Goal: Task Accomplishment & Management: Complete application form

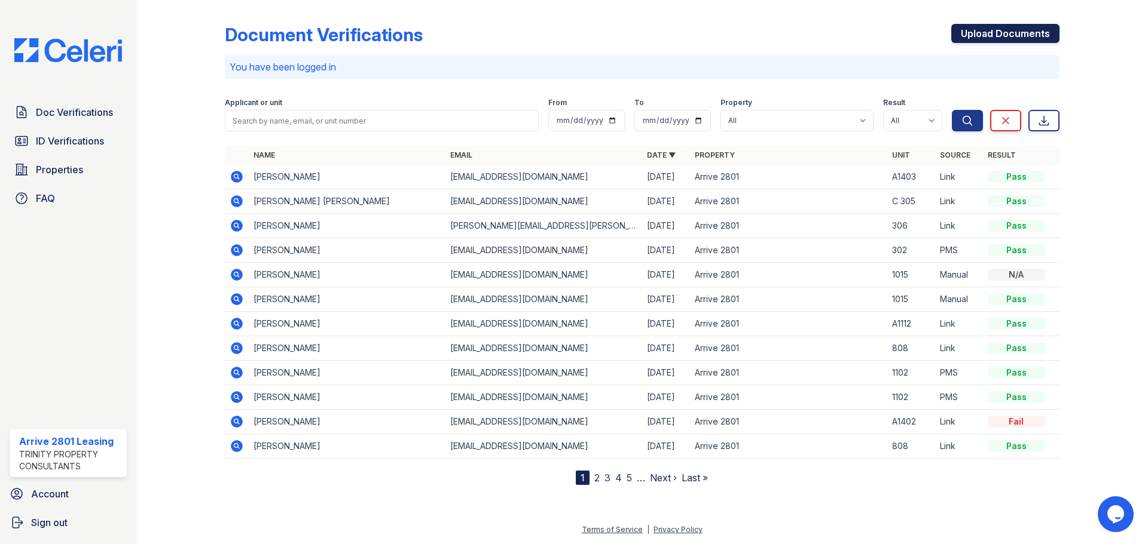
click at [1018, 33] on link "Upload Documents" at bounding box center [1005, 33] width 108 height 19
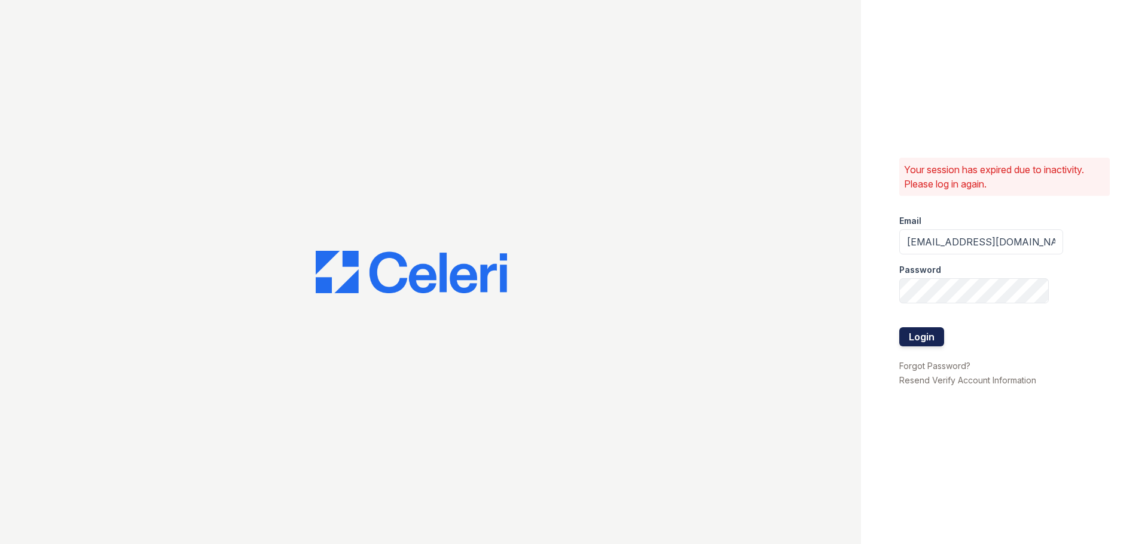
click at [922, 333] on button "Login" at bounding box center [921, 337] width 45 height 19
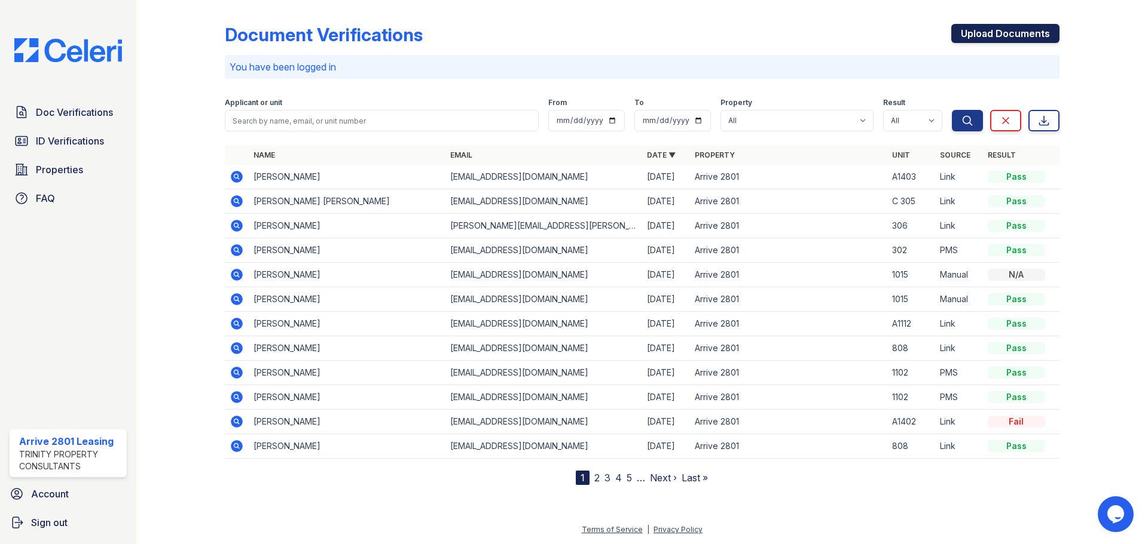
click at [1014, 31] on link "Upload Documents" at bounding box center [1005, 33] width 108 height 19
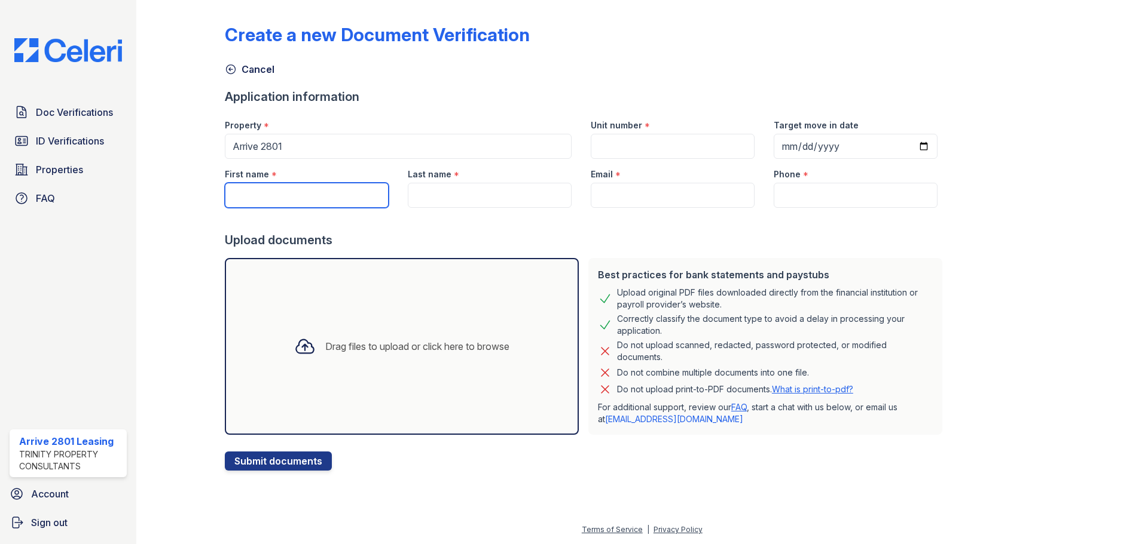
click at [274, 192] on input "First name" at bounding box center [307, 195] width 164 height 25
type input "Flora"
drag, startPoint x: 503, startPoint y: 199, endPoint x: 513, endPoint y: 204, distance: 11.5
click at [510, 203] on input "Last name" at bounding box center [490, 195] width 164 height 25
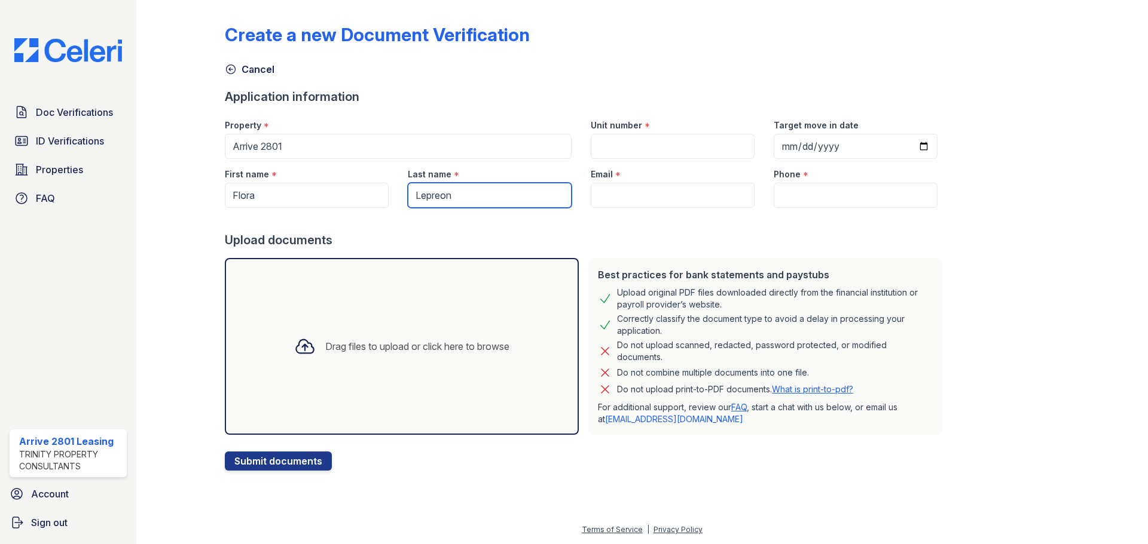
type input "Lepreon"
click at [626, 133] on div "Unit number *" at bounding box center [672, 122] width 164 height 24
click at [626, 139] on input "Unit number" at bounding box center [672, 146] width 164 height 25
type input "C 607"
drag, startPoint x: 910, startPoint y: 153, endPoint x: 901, endPoint y: 145, distance: 12.3
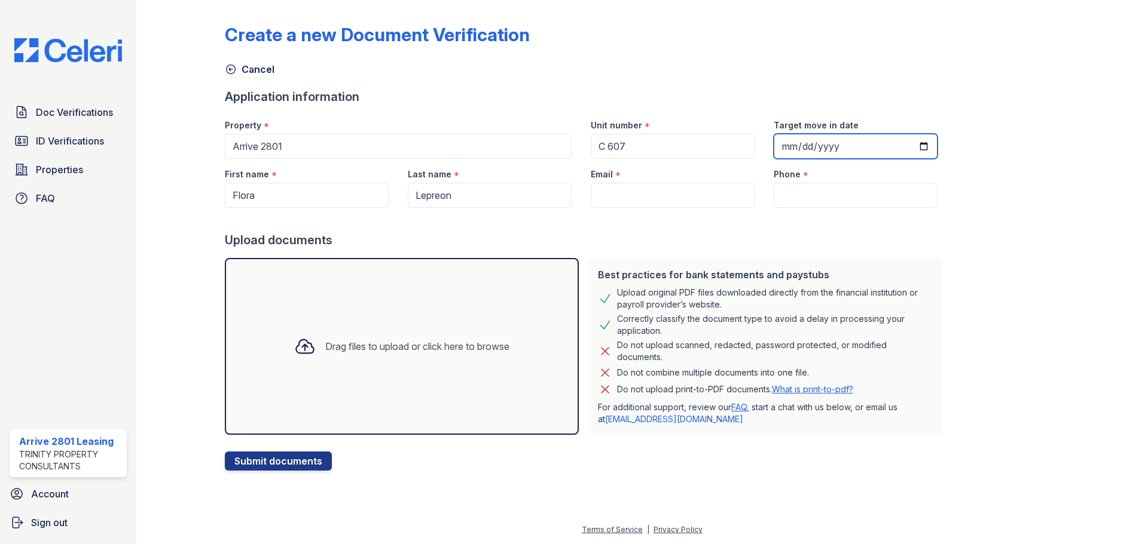
click at [907, 151] on input "Target move in date" at bounding box center [855, 146] width 164 height 25
click at [906, 144] on input "Target move in date" at bounding box center [855, 146] width 164 height 25
type input "2025-09-30"
click at [675, 196] on input "Email" at bounding box center [672, 195] width 164 height 25
paste input "marie20adom@icloud.com"
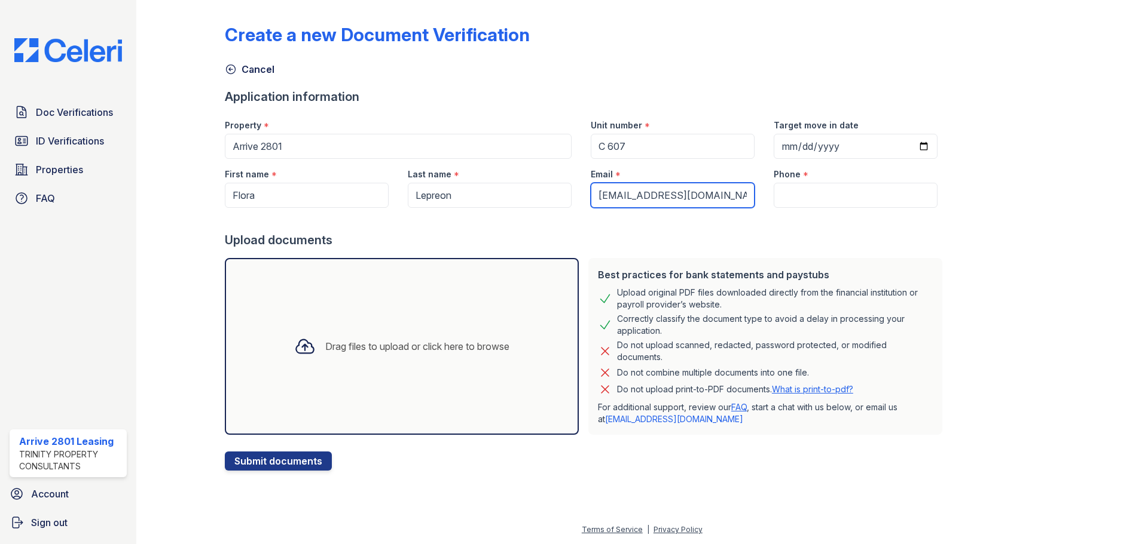
type input "marie20adom@icloud.com"
click at [782, 198] on input "Phone" at bounding box center [855, 195] width 164 height 25
paste input "(732) 347-9228"
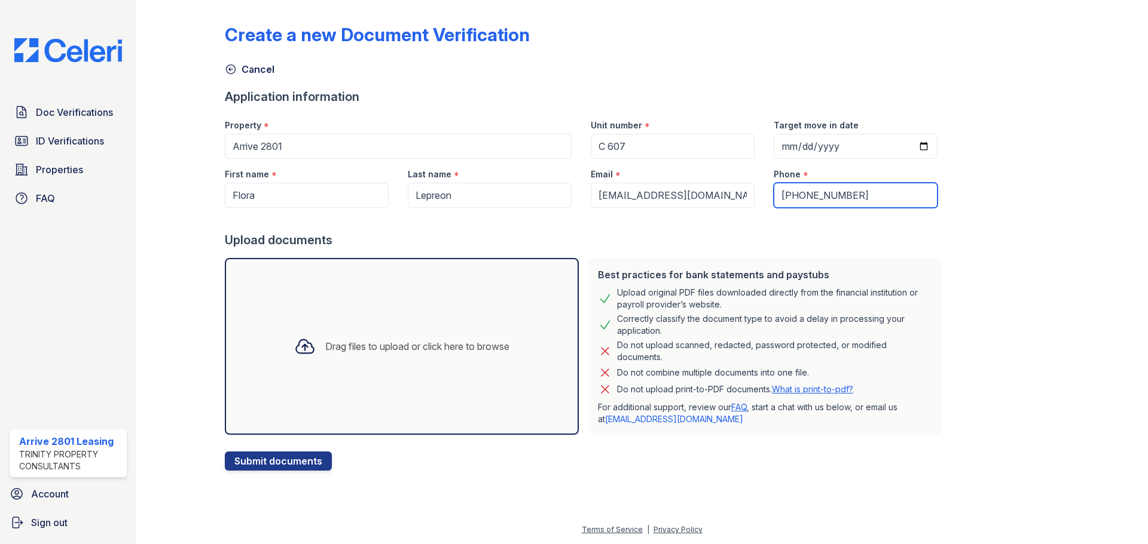
type input "(732) 347-9228"
click at [833, 242] on div "Upload documents" at bounding box center [586, 240] width 722 height 17
click at [512, 321] on div "Drag files to upload or click here to browse" at bounding box center [402, 346] width 354 height 177
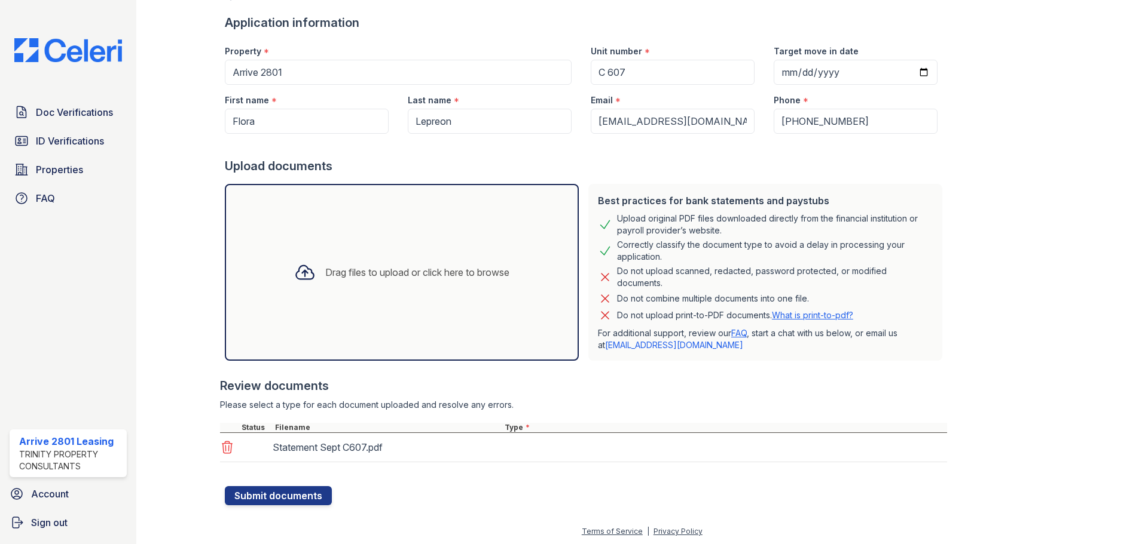
scroll to position [76, 0]
click at [585, 434] on div "Statement Sept C607.pdf Select type Paystub Bank Statement Offer Letter Tax Doc…" at bounding box center [583, 448] width 727 height 33
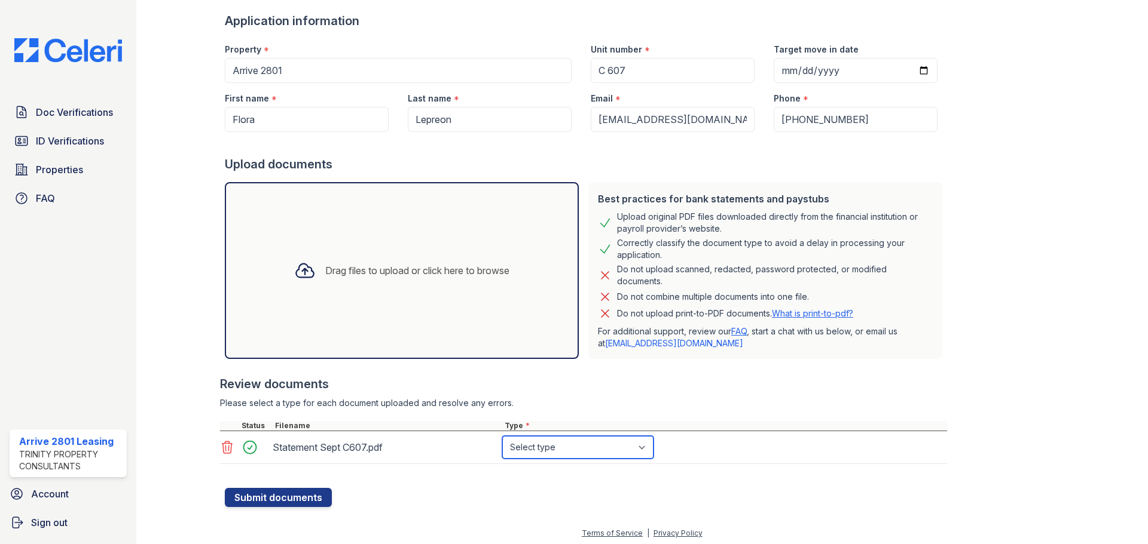
click at [585, 445] on select "Select type Paystub Bank Statement Offer Letter Tax Documents Benefit Award Let…" at bounding box center [577, 447] width 151 height 23
select select "bank_statement"
click at [502, 436] on select "Select type Paystub Bank Statement Offer Letter Tax Documents Benefit Award Let…" at bounding box center [577, 447] width 151 height 23
drag, startPoint x: 375, startPoint y: 533, endPoint x: 336, endPoint y: 537, distance: 39.0
drag, startPoint x: 336, startPoint y: 537, endPoint x: 297, endPoint y: 505, distance: 50.1
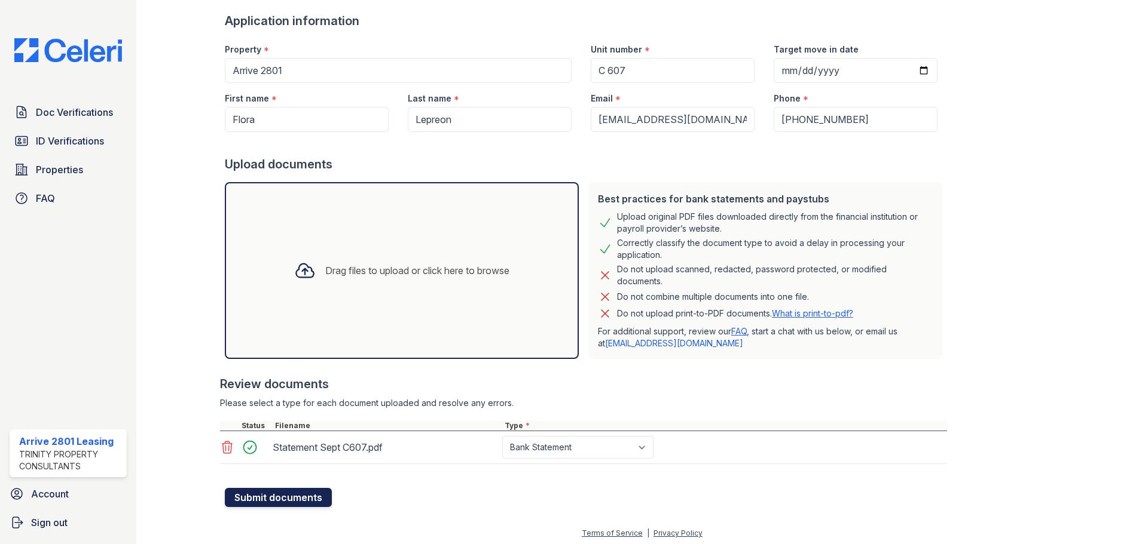
click at [297, 505] on button "Submit documents" at bounding box center [278, 497] width 107 height 19
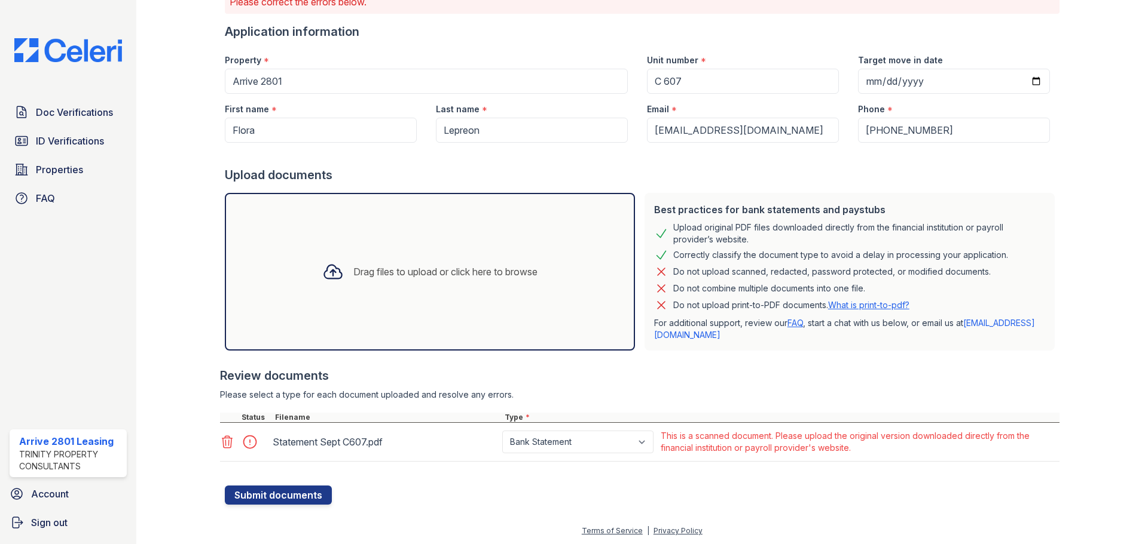
scroll to position [100, 0]
drag, startPoint x: 901, startPoint y: 446, endPoint x: 980, endPoint y: 445, distance: 79.5
click at [980, 445] on div "This is a scanned document. Please upload the original version downloaded direc…" at bounding box center [858, 441] width 396 height 24
drag, startPoint x: 669, startPoint y: 435, endPoint x: 889, endPoint y: 441, distance: 220.6
click at [889, 441] on div "This is a scanned document. Please upload the original version downloaded direc…" at bounding box center [858, 441] width 396 height 24
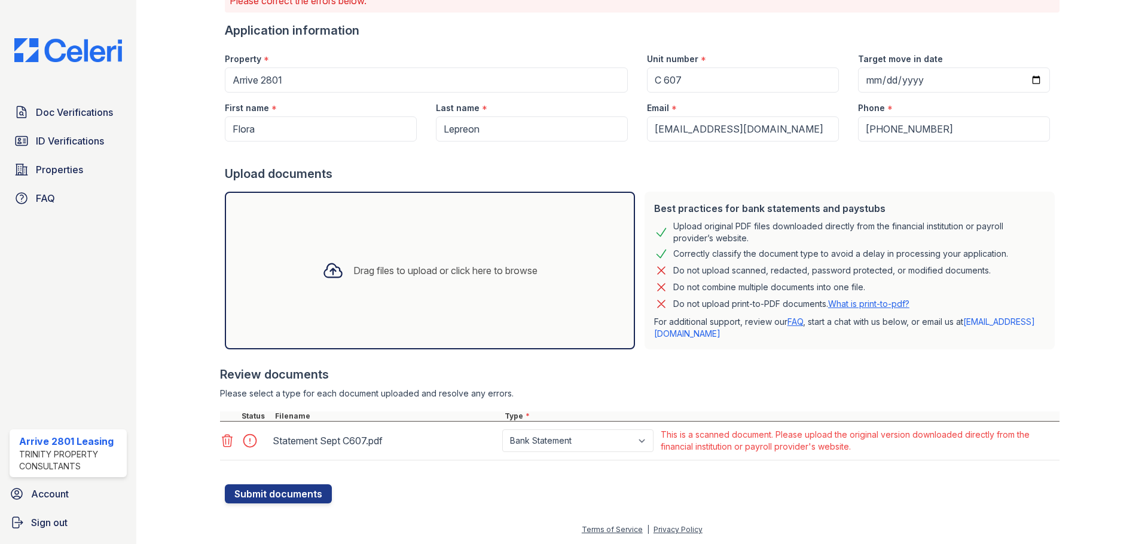
click at [928, 464] on div at bounding box center [639, 467] width 839 height 12
